Goal: Information Seeking & Learning: Learn about a topic

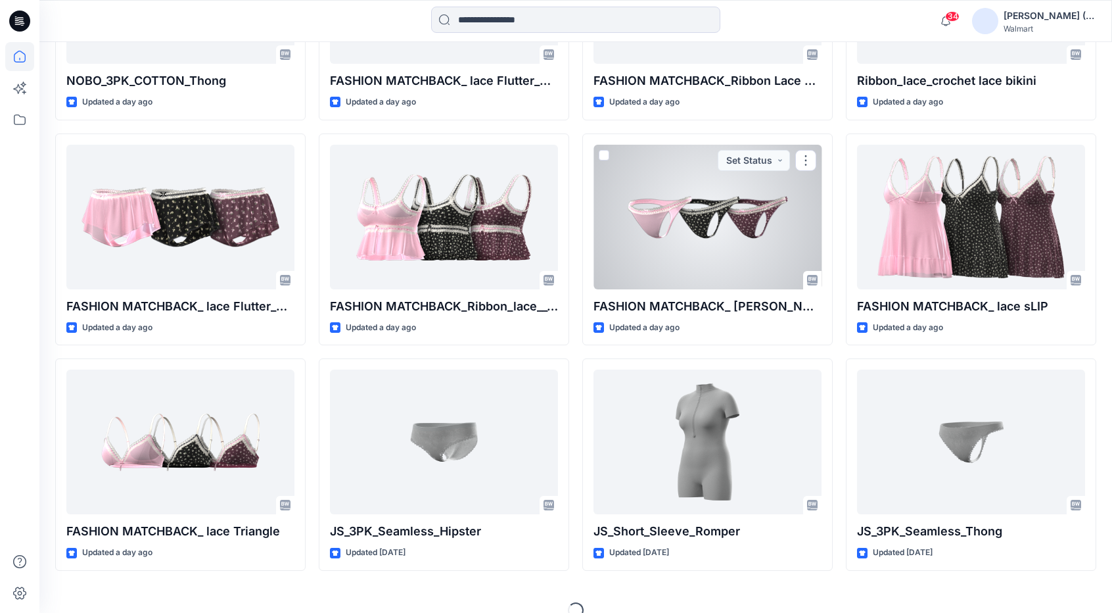
scroll to position [1203, 0]
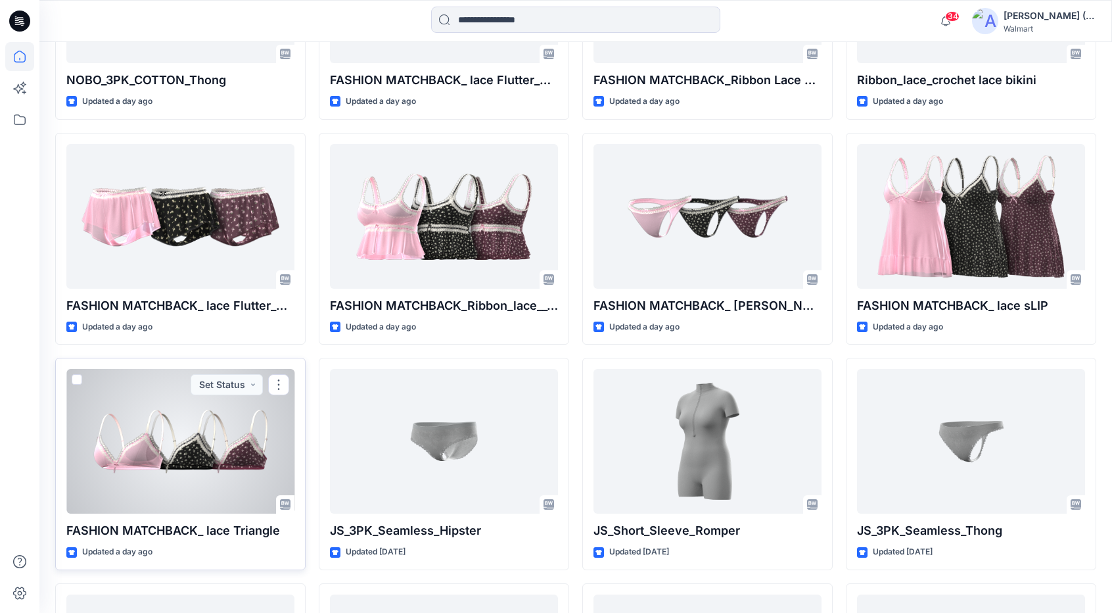
click at [246, 467] on div at bounding box center [180, 441] width 228 height 145
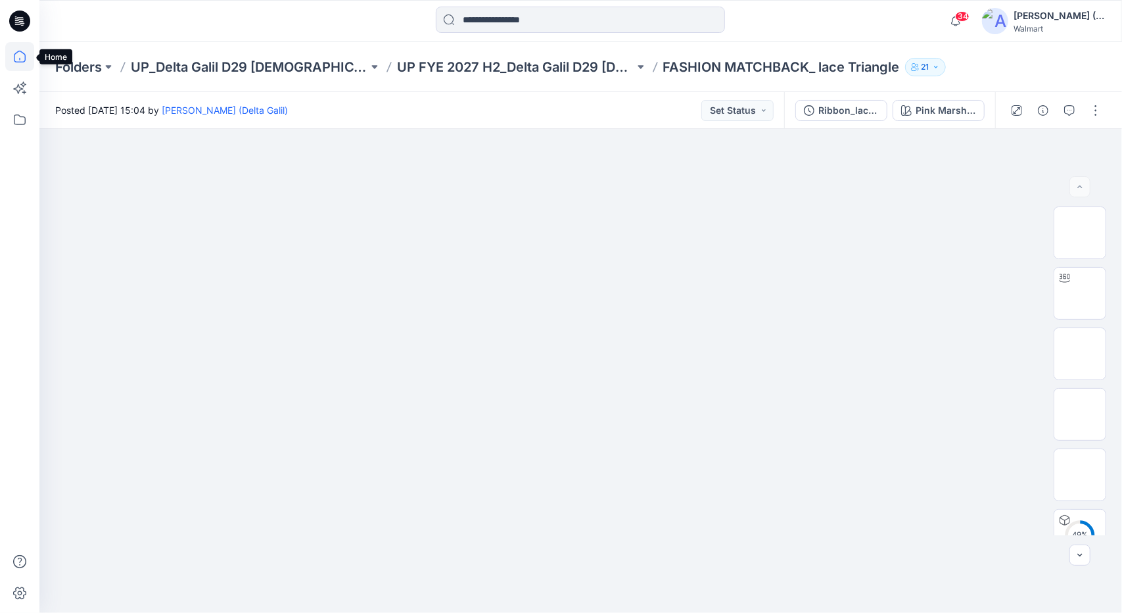
drag, startPoint x: 14, startPoint y: 55, endPoint x: 25, endPoint y: 61, distance: 12.6
click at [14, 55] on icon at bounding box center [20, 57] width 12 height 12
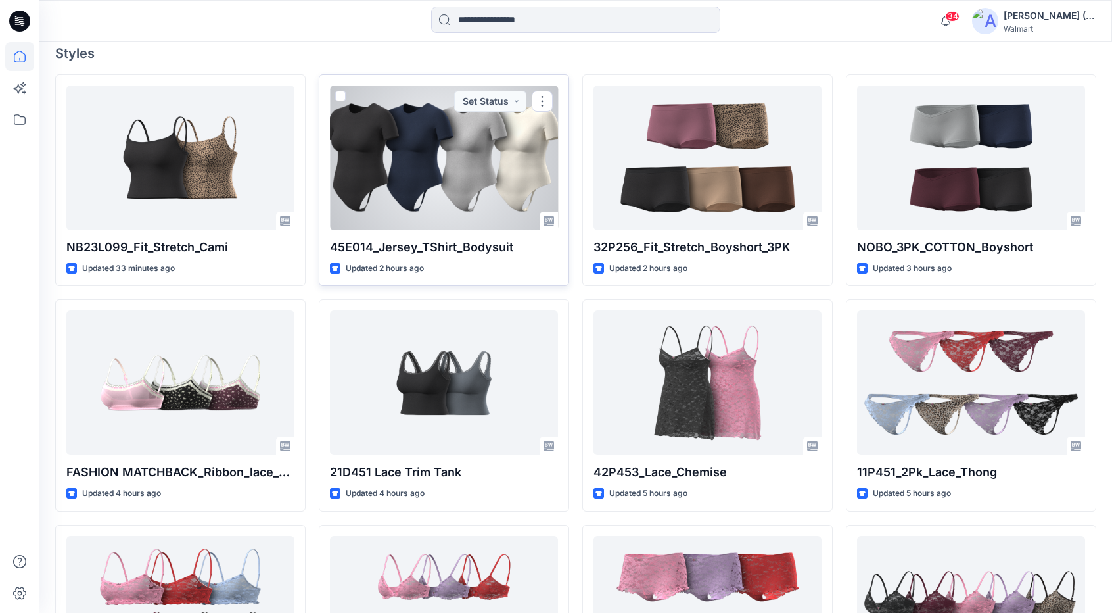
scroll to position [394, 0]
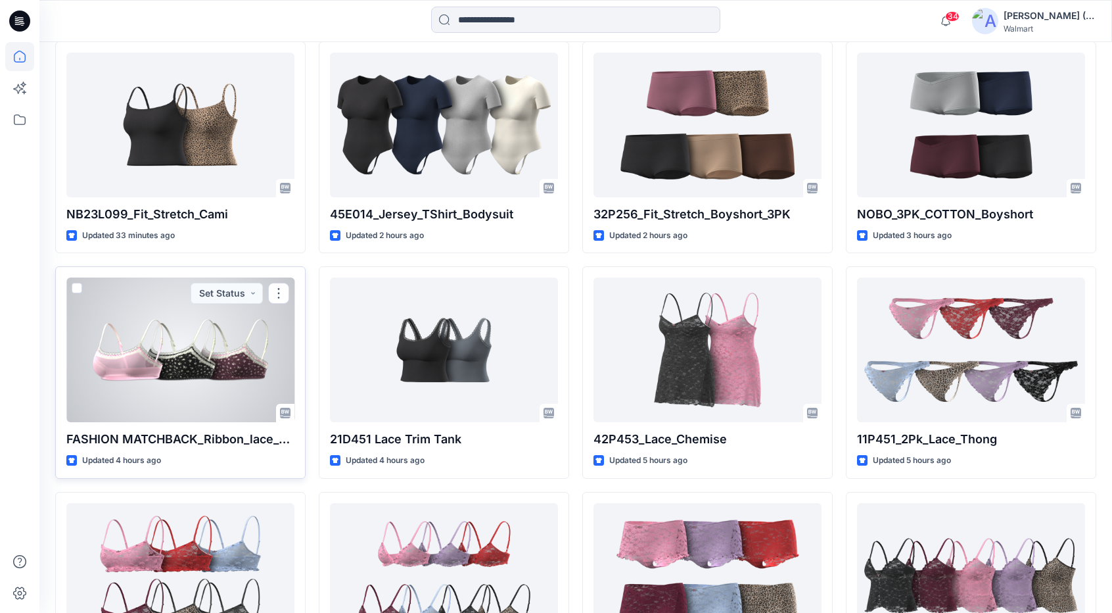
click at [215, 387] on div at bounding box center [180, 349] width 228 height 145
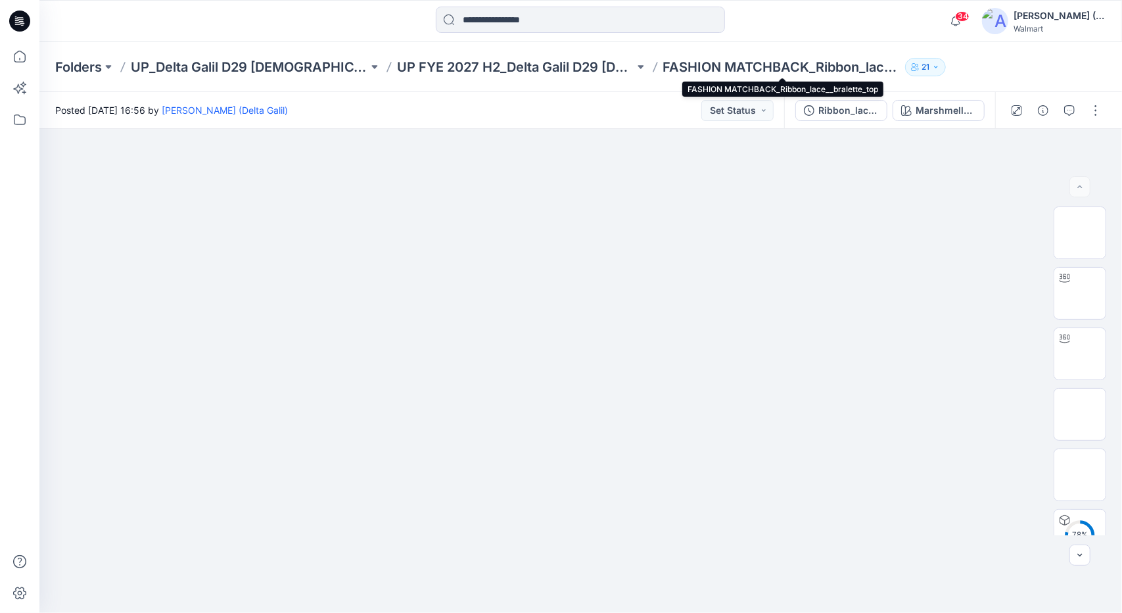
click at [795, 63] on p "FASHION MATCHBACK_Ribbon_lace__bralette_top" at bounding box center [781, 67] width 237 height 18
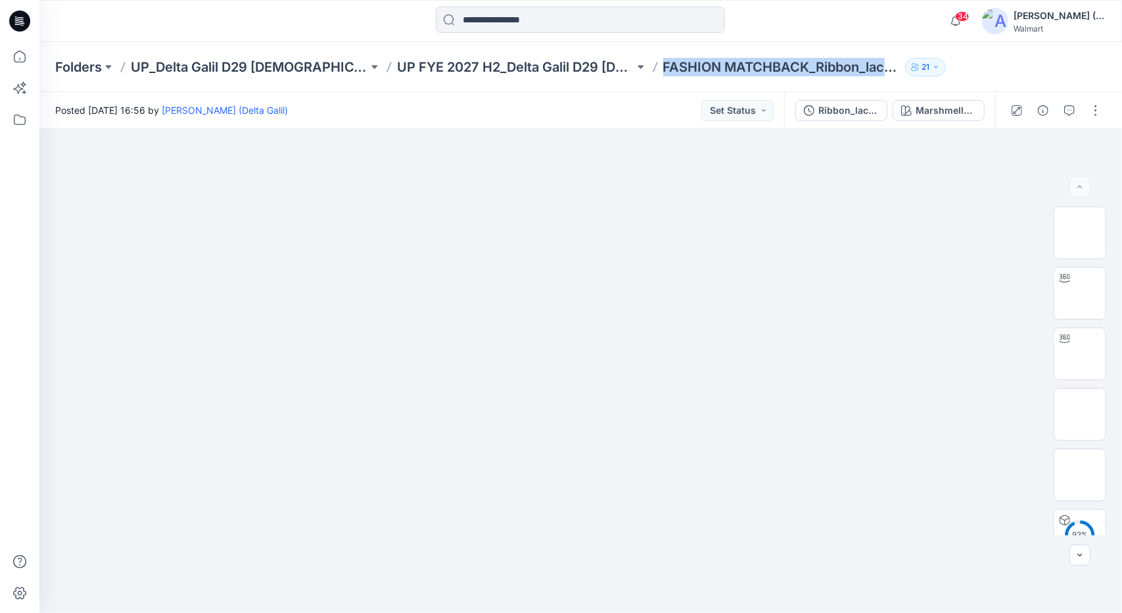
click at [795, 63] on p "FASHION MATCHBACK_Ribbon_lace__bralette_top" at bounding box center [781, 67] width 237 height 18
drag, startPoint x: 795, startPoint y: 64, endPoint x: 877, endPoint y: 319, distance: 267.9
click at [875, 174] on img at bounding box center [580, 174] width 657 height 0
